Goal: Information Seeking & Learning: Learn about a topic

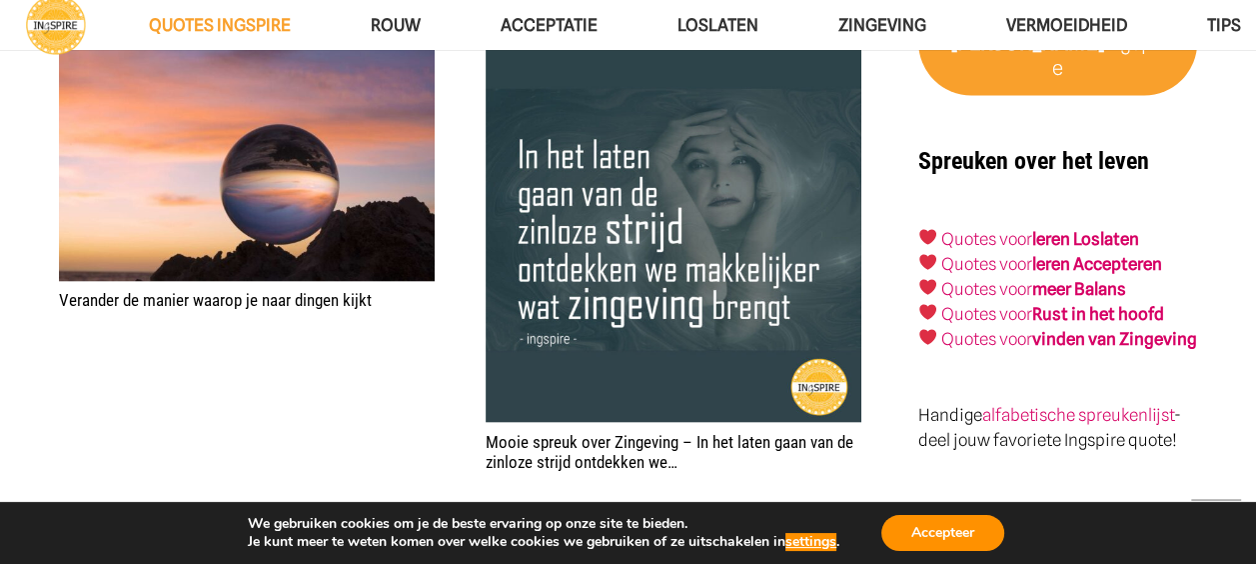
scroll to position [3470, 0]
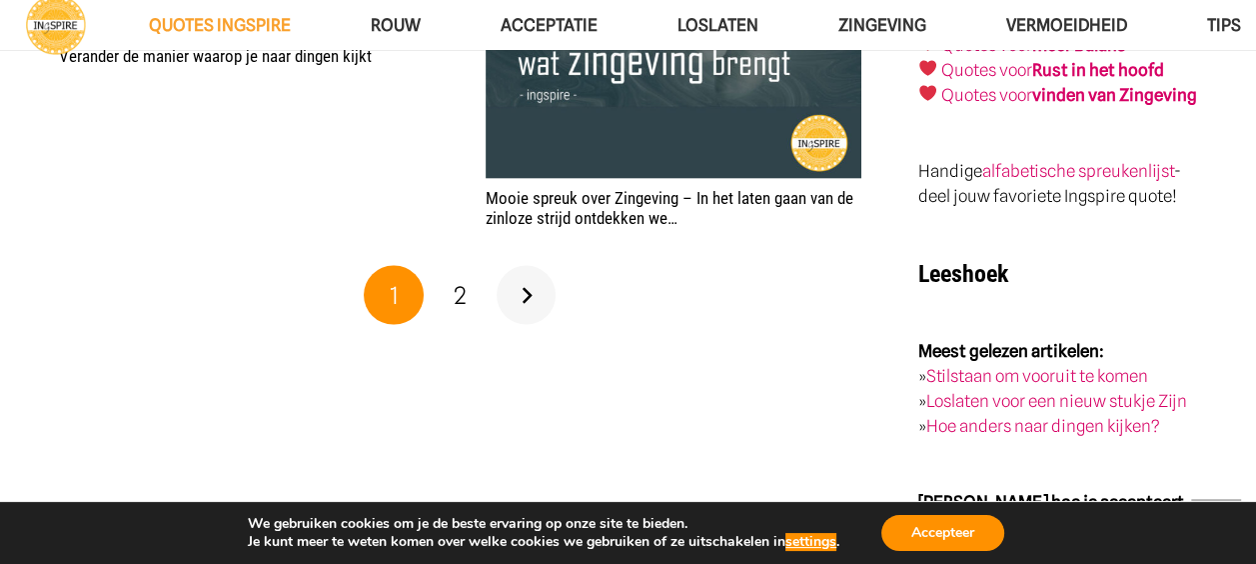
click at [530, 286] on link "Volgende" at bounding box center [527, 296] width 60 height 60
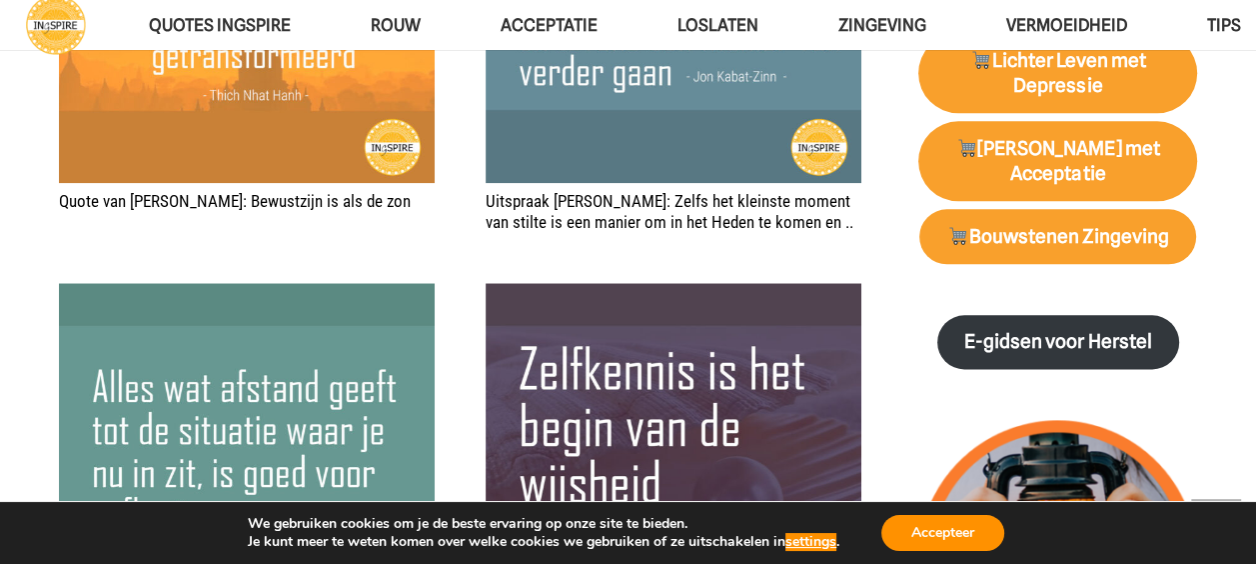
scroll to position [2047, 0]
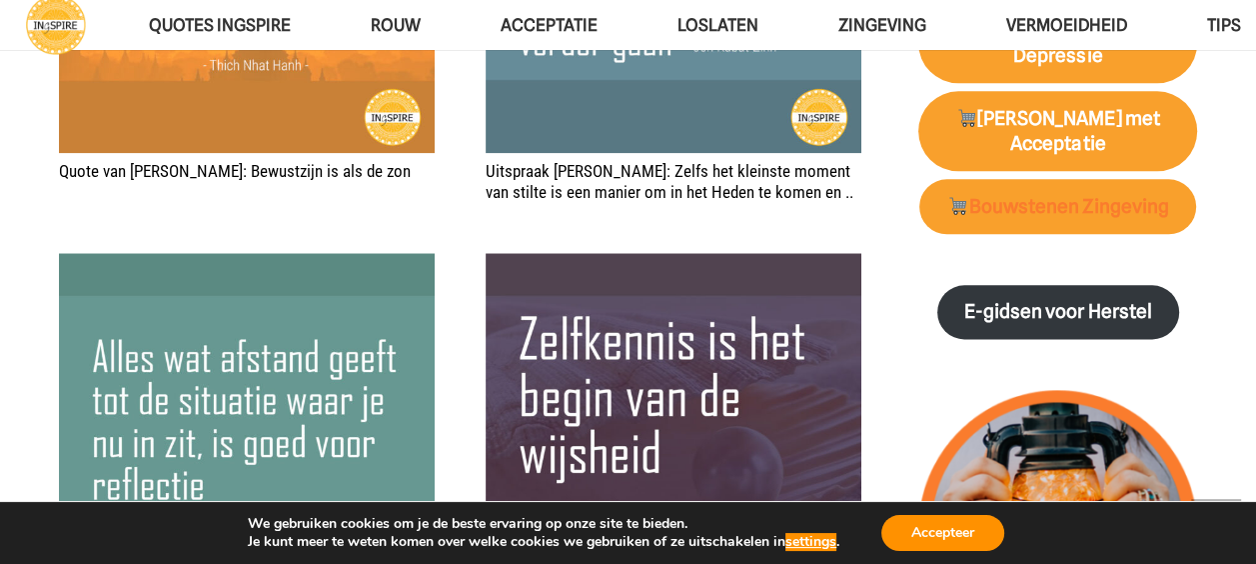
click at [1075, 195] on strong "Bouwstenen Zingeving" at bounding box center [1059, 206] width 222 height 23
